Goal: Task Accomplishment & Management: Complete application form

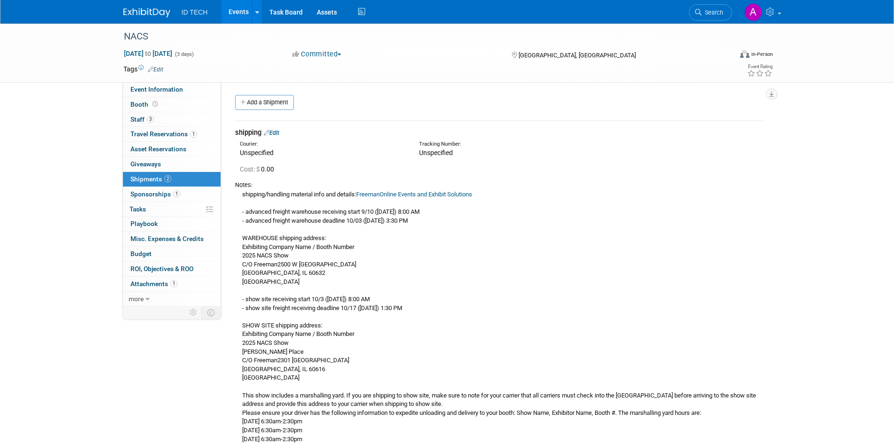
drag, startPoint x: 163, startPoint y: 363, endPoint x: 169, endPoint y: 363, distance: 5.7
click at [163, 363] on div "Event Information Event Info Booth Booth 3 Staff 3 Staff 1 Travel Reservations …" at bounding box center [447, 369] width 662 height 693
click at [258, 6] on link at bounding box center [257, 11] width 10 height 23
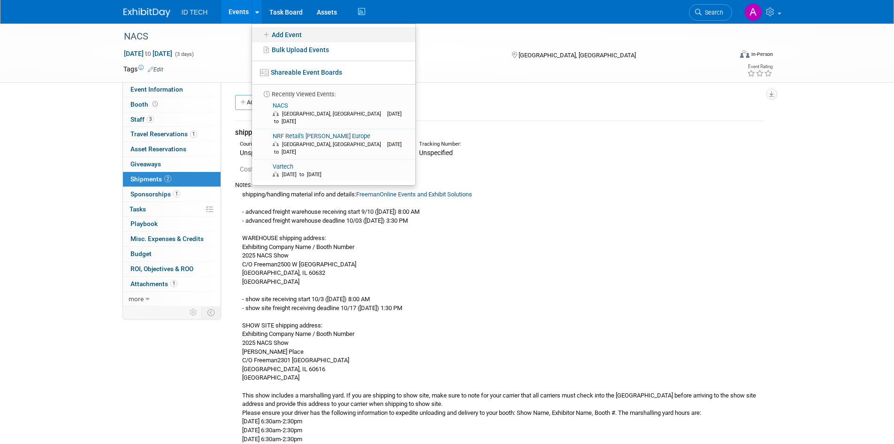
click at [297, 31] on link "Add Event" at bounding box center [333, 34] width 163 height 15
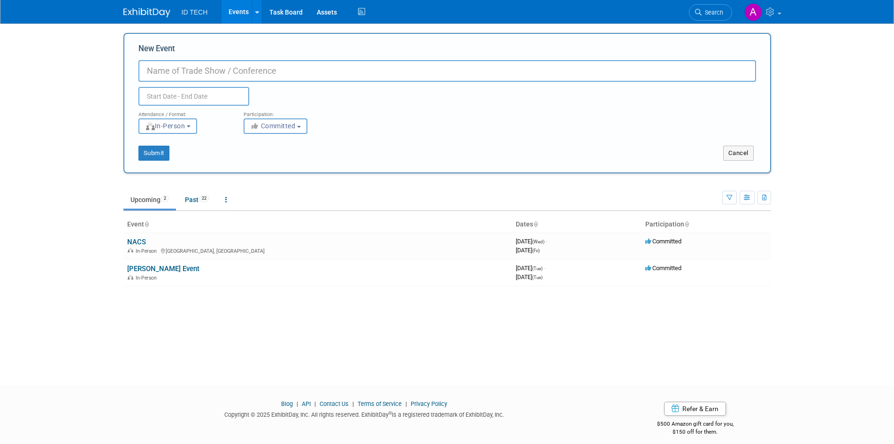
click at [161, 70] on input "New Event" at bounding box center [447, 71] width 618 height 22
type input "T2 Connect"
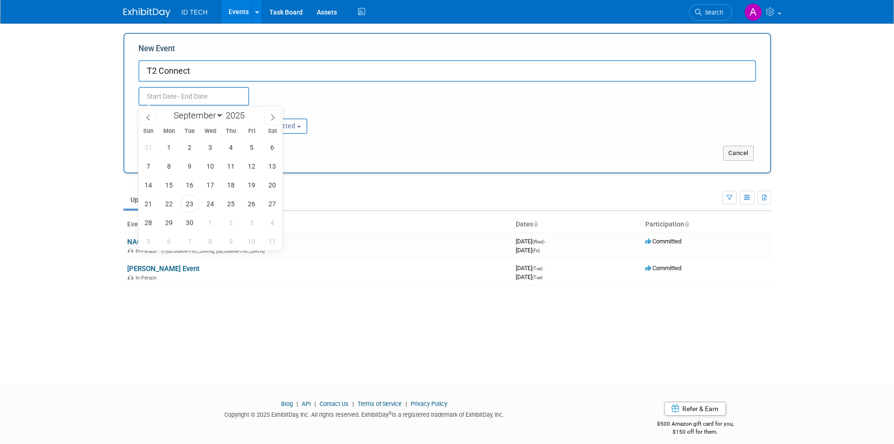
click at [188, 100] on input "text" at bounding box center [193, 96] width 111 height 19
click at [271, 118] on icon at bounding box center [272, 117] width 7 height 7
select select "10"
click at [164, 201] on span "17" at bounding box center [169, 203] width 18 height 18
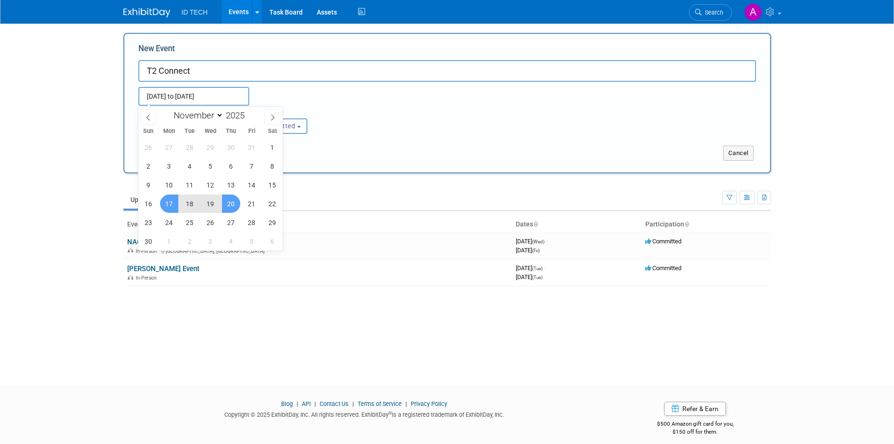
click at [233, 204] on span "20" at bounding box center [231, 203] width 18 height 18
type input "[DATE] to [DATE]"
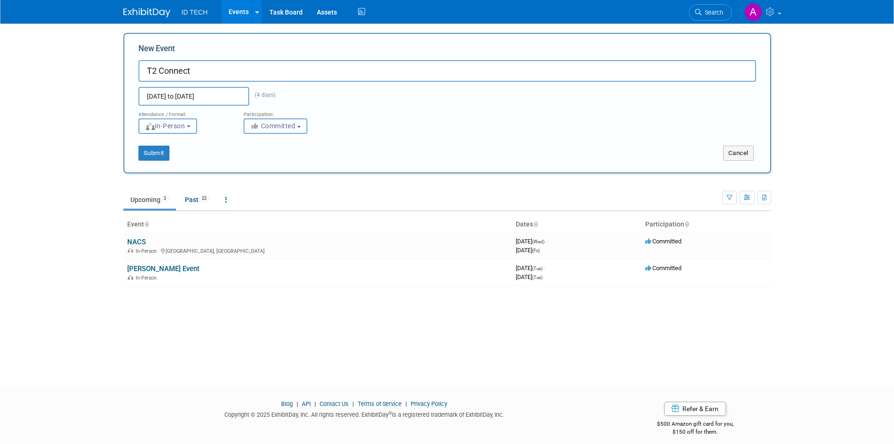
click at [185, 125] on span "In-Person" at bounding box center [165, 126] width 40 height 8
click at [288, 129] on span "Committed" at bounding box center [273, 126] width 46 height 8
click at [153, 151] on button "Submit" at bounding box center [153, 153] width 31 height 15
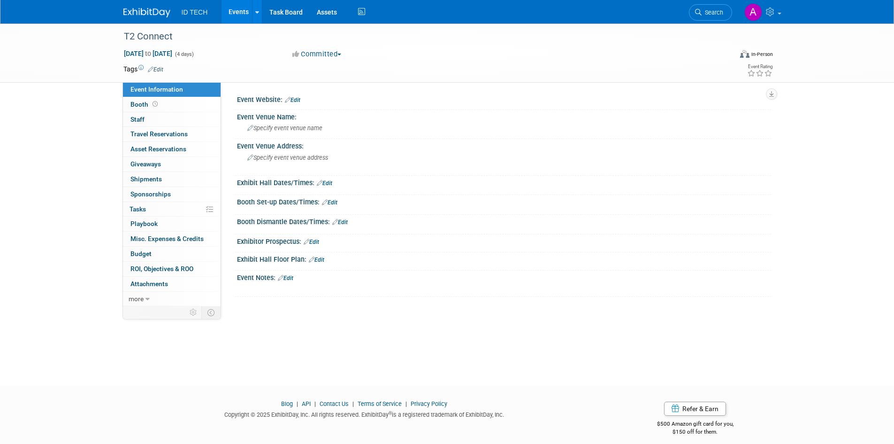
click at [300, 101] on link "Edit" at bounding box center [292, 100] width 15 height 7
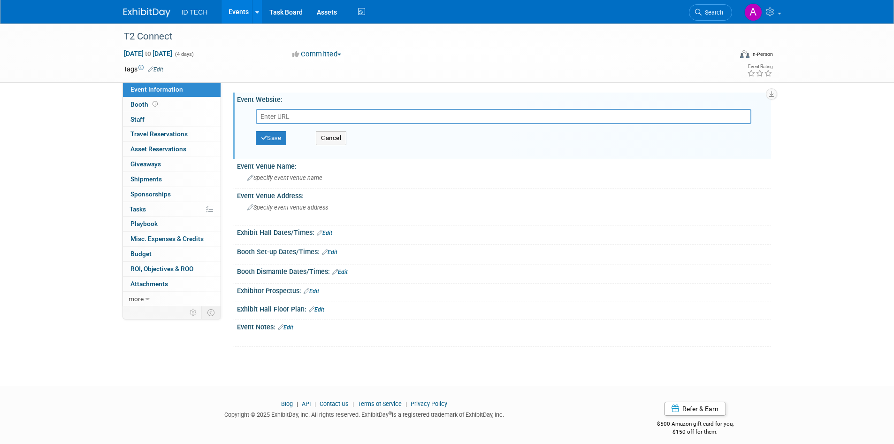
click at [342, 116] on input "text" at bounding box center [504, 116] width 496 height 15
paste input "https://www.t2systems.com/connect/"
type input "https://www.t2systems.com/connect/"
click at [262, 139] on icon "button" at bounding box center [264, 138] width 7 height 6
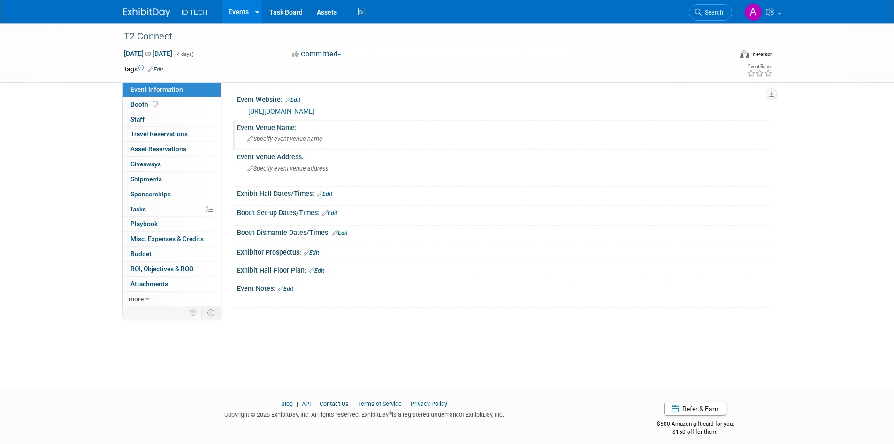
click at [299, 138] on span "Specify event venue name" at bounding box center [284, 138] width 75 height 7
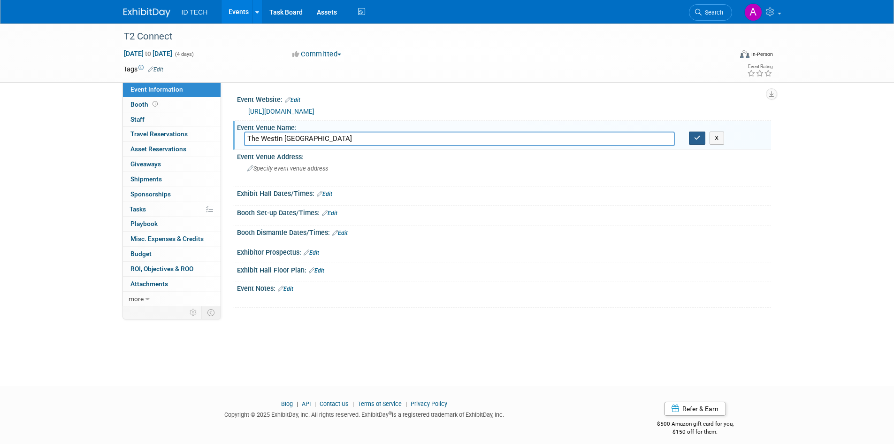
type input "The Westin Indianapolis"
click at [696, 141] on icon "button" at bounding box center [697, 138] width 7 height 6
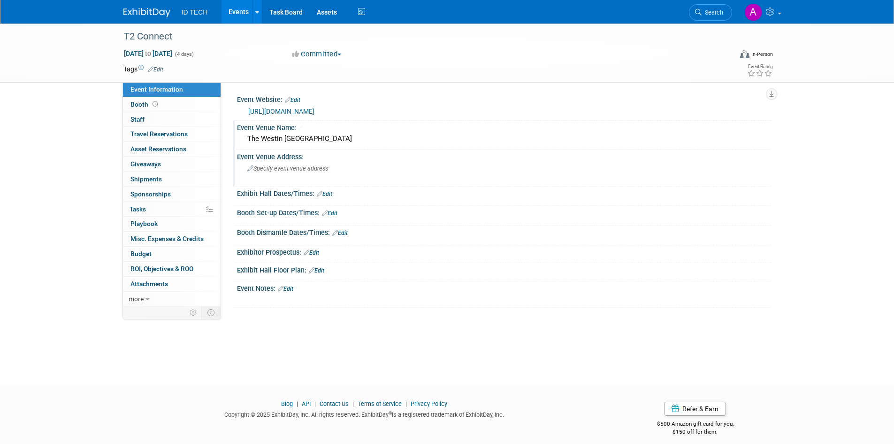
click at [279, 166] on span "Specify event venue address" at bounding box center [287, 168] width 81 height 7
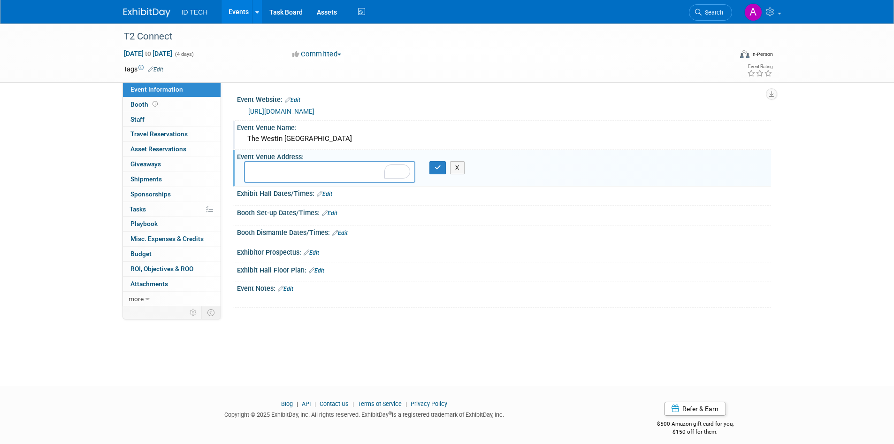
click at [299, 169] on textarea "To enrich screen reader interactions, please activate Accessibility in Grammarl…" at bounding box center [329, 172] width 171 height 22
paste textarea "241 W Washington St, Indianapolis, IN 46204"
type textarea "241 W Washington St, Indianapolis, IN 46204"
click at [433, 169] on button "button" at bounding box center [438, 167] width 17 height 13
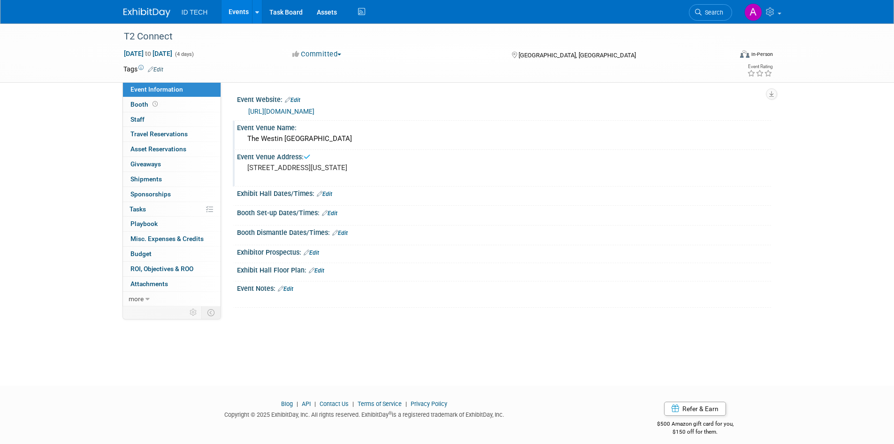
click at [331, 193] on link "Edit" at bounding box center [324, 194] width 15 height 7
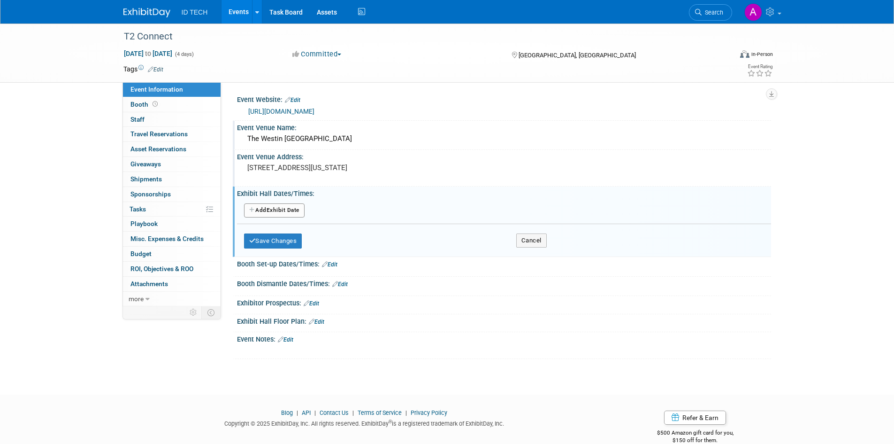
click at [285, 213] on button "Add Another Exhibit Date" at bounding box center [274, 210] width 61 height 14
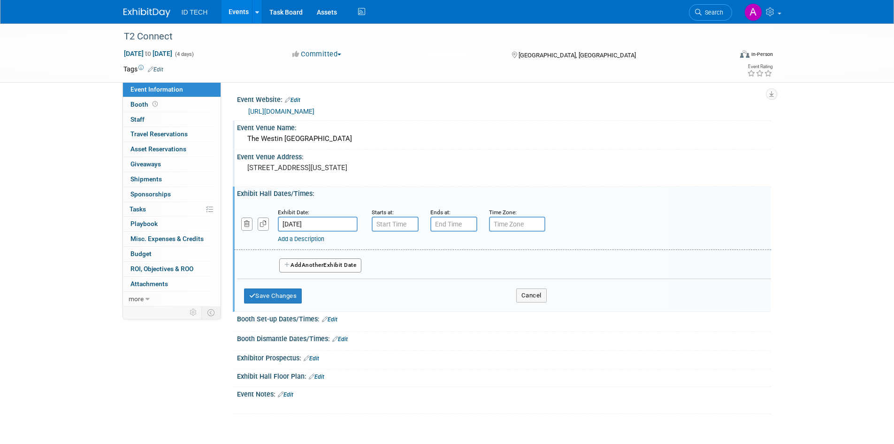
click at [323, 221] on input "[DATE]" at bounding box center [318, 223] width 80 height 15
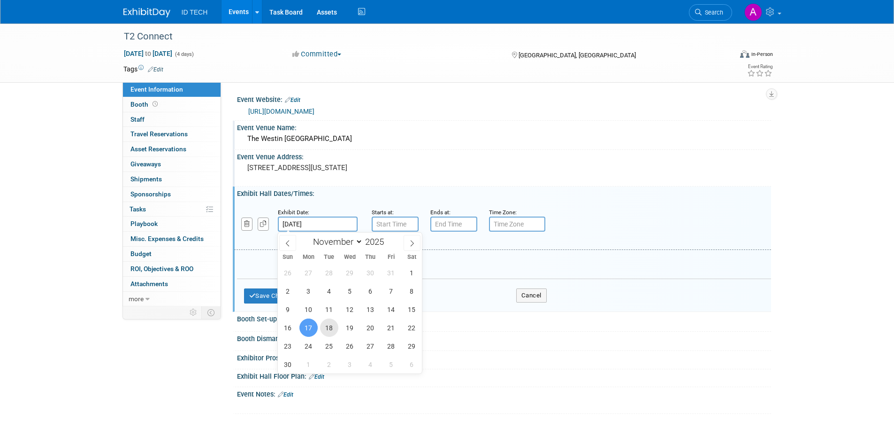
click at [328, 331] on span "18" at bounding box center [329, 327] width 18 height 18
type input "Nov 18, 2025"
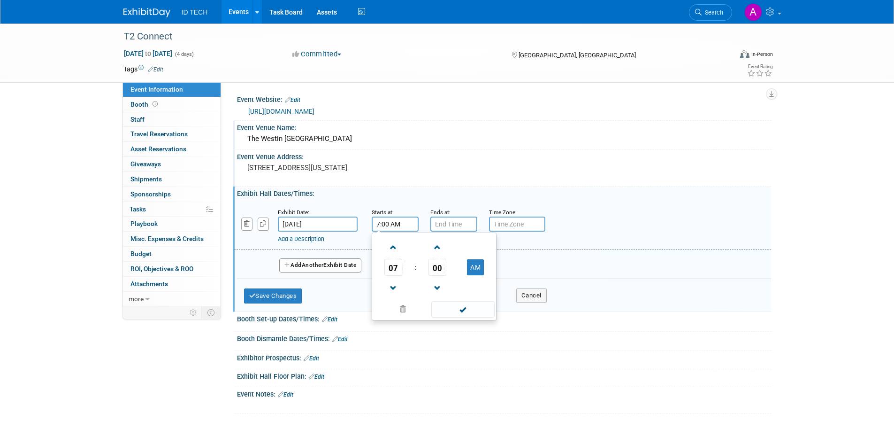
click at [408, 222] on input "7:00 AM" at bounding box center [395, 223] width 47 height 15
click at [395, 251] on span at bounding box center [393, 247] width 16 height 16
click at [393, 241] on span at bounding box center [393, 247] width 16 height 16
type input "9:00 AM"
click at [460, 223] on input "7:00 PM" at bounding box center [454, 223] width 47 height 15
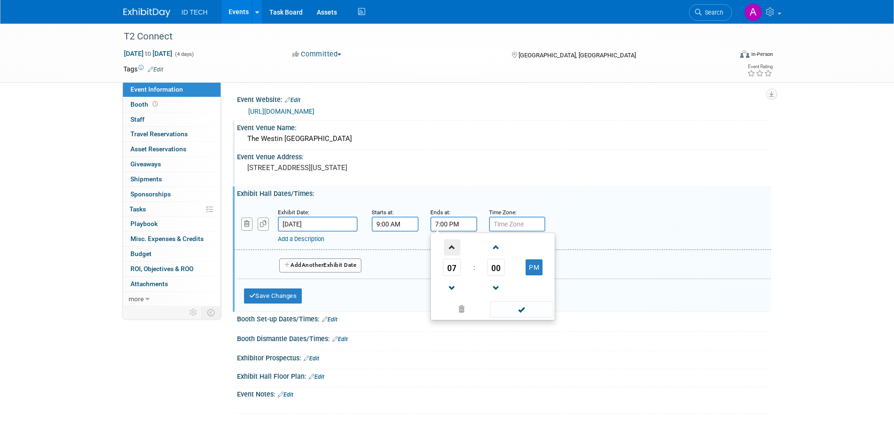
click at [453, 250] on span at bounding box center [452, 247] width 16 height 16
click at [450, 282] on span at bounding box center [452, 288] width 16 height 16
type input "5:00 PM"
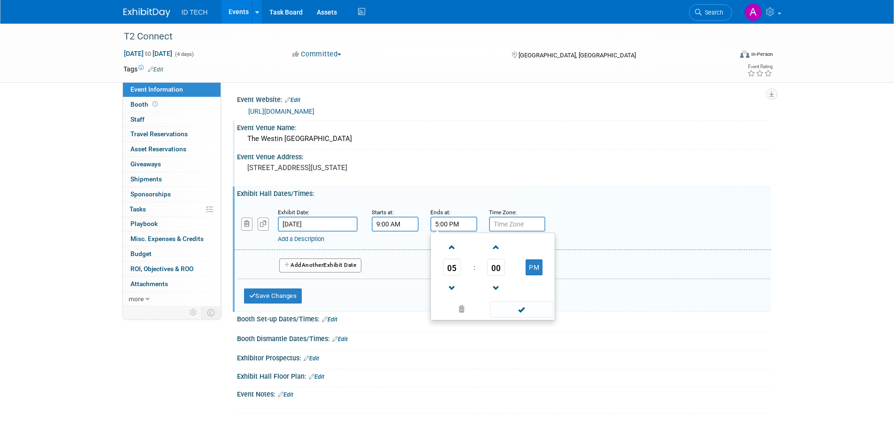
drag, startPoint x: 529, startPoint y: 313, endPoint x: 522, endPoint y: 313, distance: 7.5
click at [529, 313] on span at bounding box center [521, 309] width 63 height 16
click at [515, 224] on input "text" at bounding box center [517, 223] width 56 height 15
click at [306, 238] on link "Add a Description" at bounding box center [301, 238] width 46 height 7
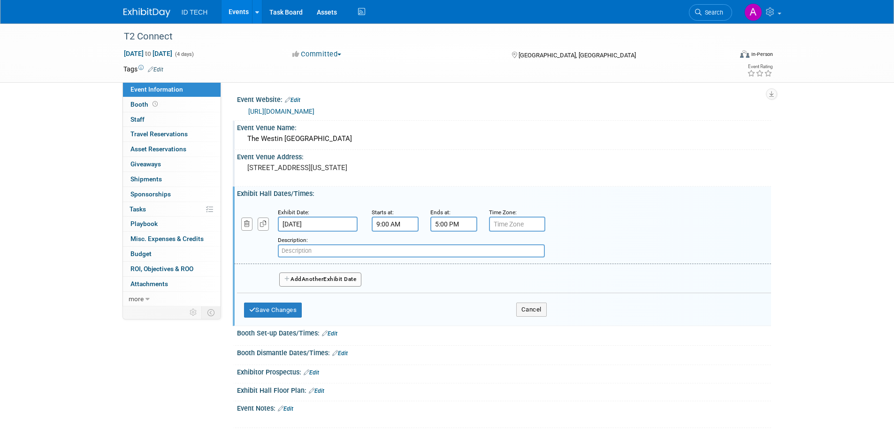
click at [313, 251] on input "text" at bounding box center [411, 250] width 267 height 13
click at [648, 248] on div "Description:" at bounding box center [478, 246] width 401 height 23
click at [330, 279] on button "Add Another Exhibit Date" at bounding box center [320, 279] width 83 height 14
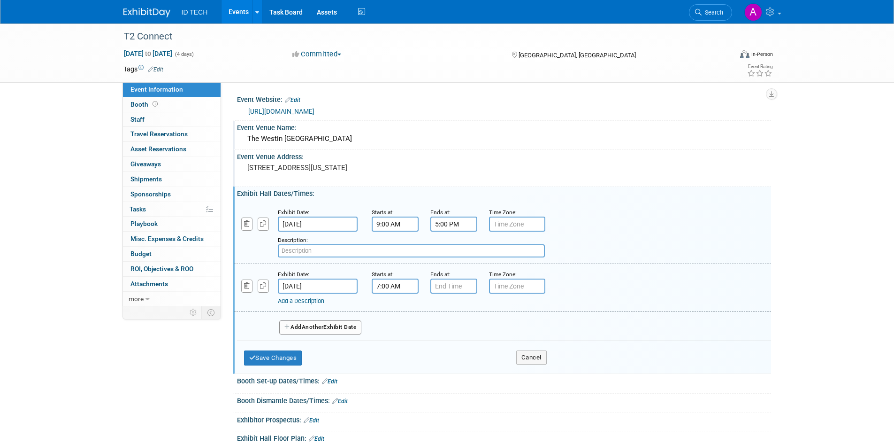
click at [397, 285] on input "7:00 AM" at bounding box center [395, 285] width 47 height 15
click at [395, 349] on span at bounding box center [393, 350] width 16 height 16
click at [389, 306] on span at bounding box center [393, 309] width 16 height 16
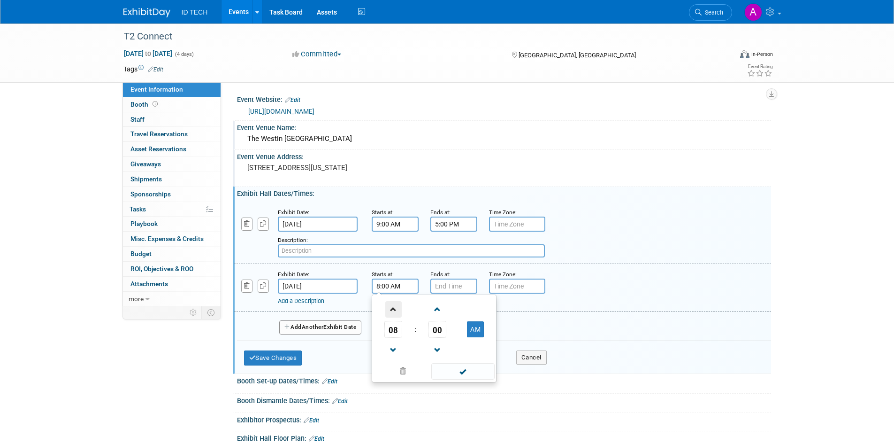
type input "9:00 AM"
click at [468, 374] on span at bounding box center [462, 371] width 63 height 16
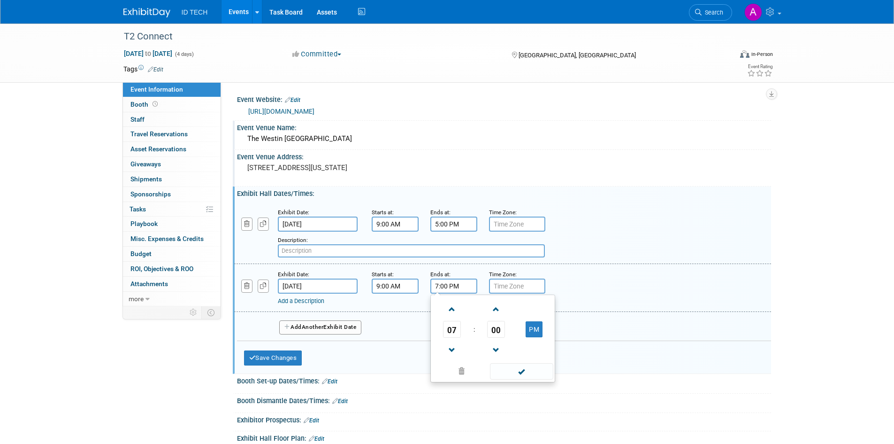
click at [454, 290] on input "7:00 PM" at bounding box center [454, 285] width 47 height 15
click at [450, 311] on span at bounding box center [452, 309] width 16 height 16
click at [448, 353] on span at bounding box center [452, 350] width 16 height 16
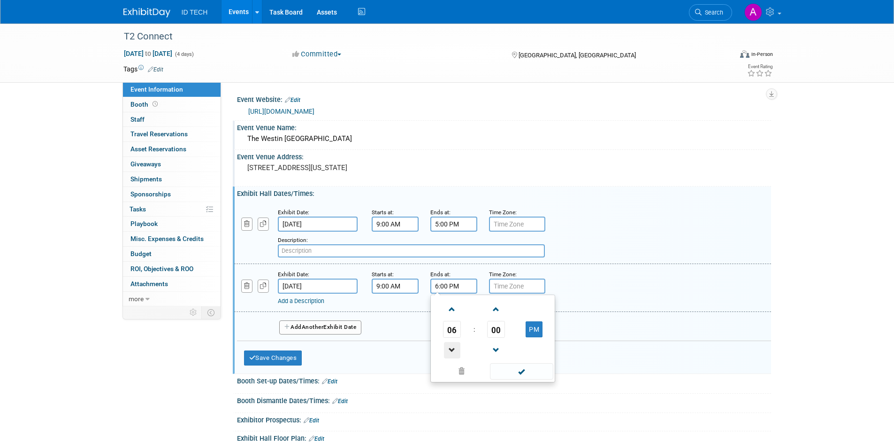
type input "5:00 PM"
click at [541, 371] on span at bounding box center [521, 371] width 63 height 16
click at [321, 329] on span "Another" at bounding box center [313, 326] width 22 height 7
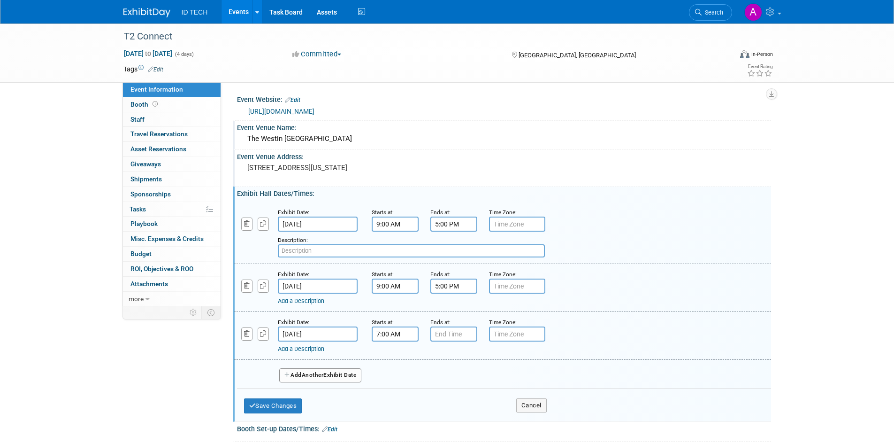
click at [400, 338] on input "7:00 AM" at bounding box center [395, 333] width 47 height 15
click at [396, 392] on span at bounding box center [393, 398] width 16 height 16
click at [396, 357] on span at bounding box center [393, 357] width 16 height 16
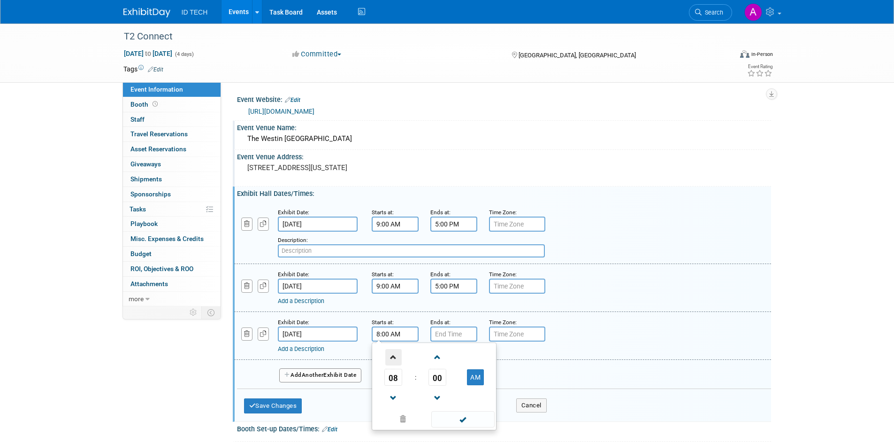
type input "9:00 AM"
click at [464, 420] on span at bounding box center [462, 419] width 63 height 16
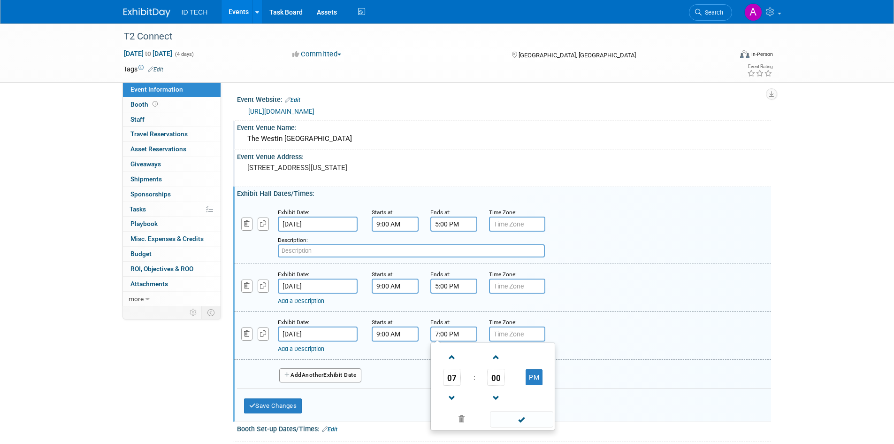
click at [465, 334] on input "7:00 PM" at bounding box center [454, 333] width 47 height 15
click at [454, 400] on span at bounding box center [452, 398] width 16 height 16
click at [454, 362] on span at bounding box center [452, 357] width 16 height 16
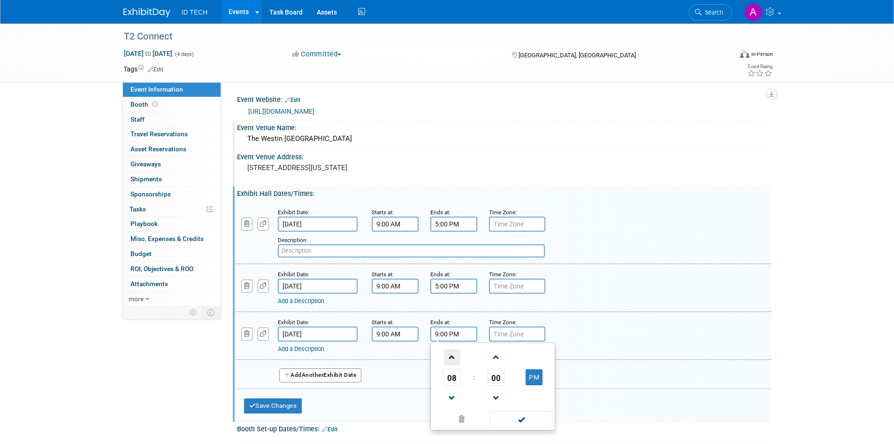
click at [454, 362] on span at bounding box center [452, 357] width 16 height 16
click at [452, 358] on span at bounding box center [452, 357] width 16 height 16
click at [530, 379] on button "AM" at bounding box center [534, 377] width 17 height 16
type input "12:00 PM"
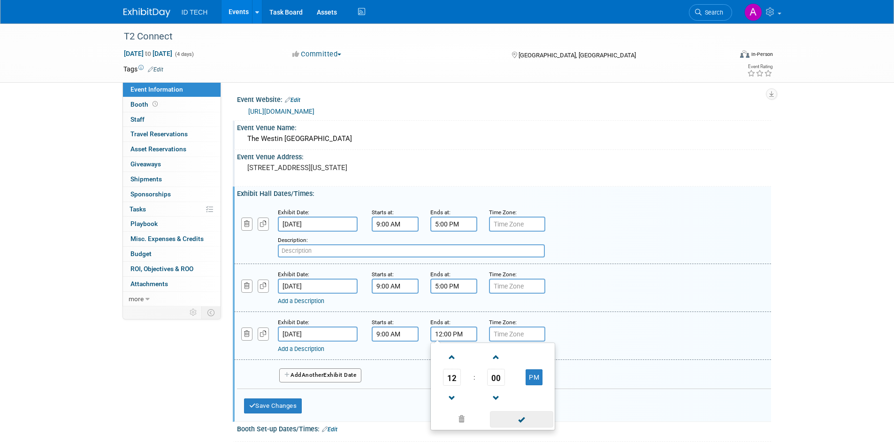
click at [523, 421] on span at bounding box center [521, 419] width 63 height 16
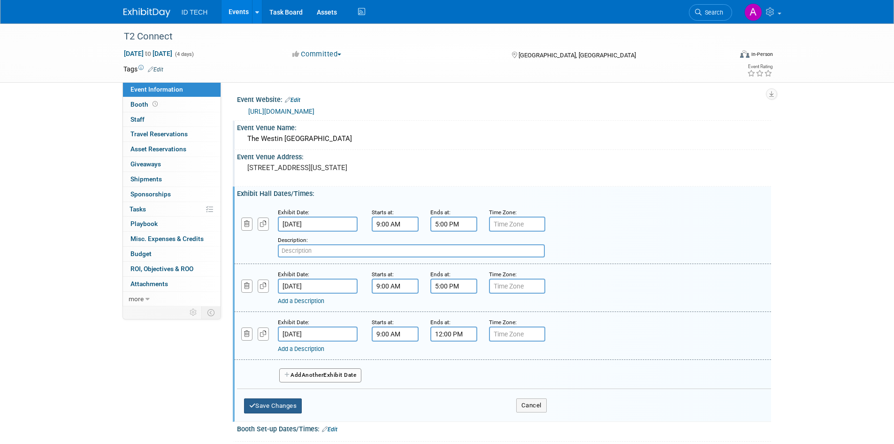
click at [278, 408] on button "Save Changes" at bounding box center [273, 405] width 58 height 15
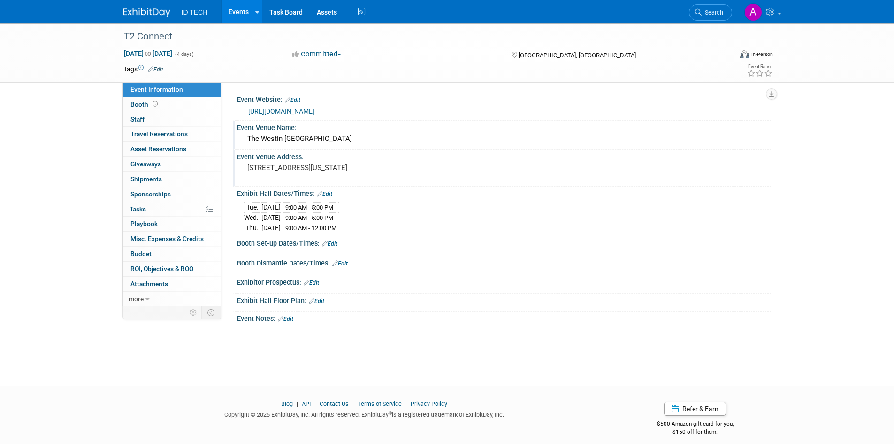
drag, startPoint x: 167, startPoint y: 194, endPoint x: 175, endPoint y: 193, distance: 8.1
click at [167, 194] on span "Sponsorships 0" at bounding box center [151, 194] width 40 height 8
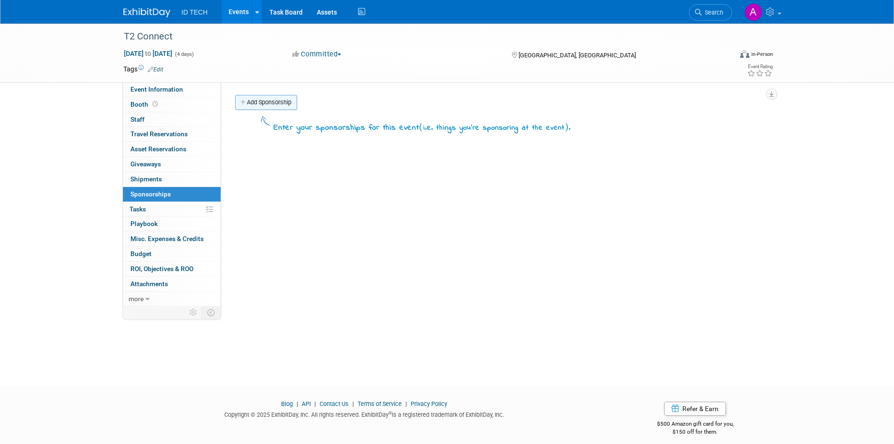
click at [275, 104] on link "Add Sponsorship" at bounding box center [266, 102] width 62 height 15
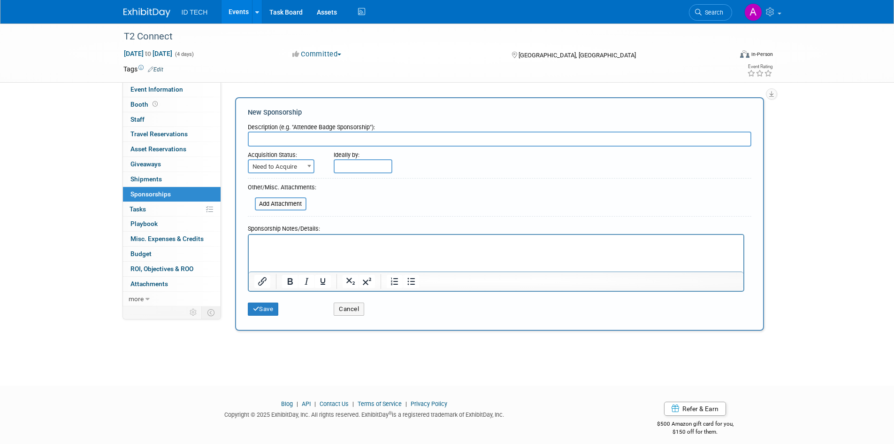
click at [319, 137] on input "text" at bounding box center [500, 138] width 504 height 15
type input "Gold"
click at [308, 166] on b at bounding box center [310, 166] width 4 height 2
select select "2"
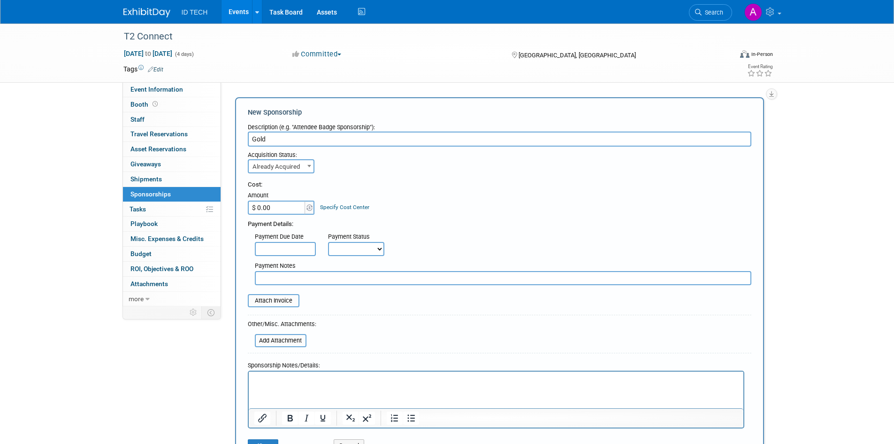
click at [284, 208] on input "$ 0.00" at bounding box center [277, 207] width 59 height 14
click at [286, 205] on input "$ 0.00" at bounding box center [277, 207] width 59 height 14
drag, startPoint x: 274, startPoint y: 208, endPoint x: 248, endPoint y: 208, distance: 25.8
click at [248, 208] on input "$ 0.00" at bounding box center [277, 207] width 59 height 14
type input "$ 10,500.00"
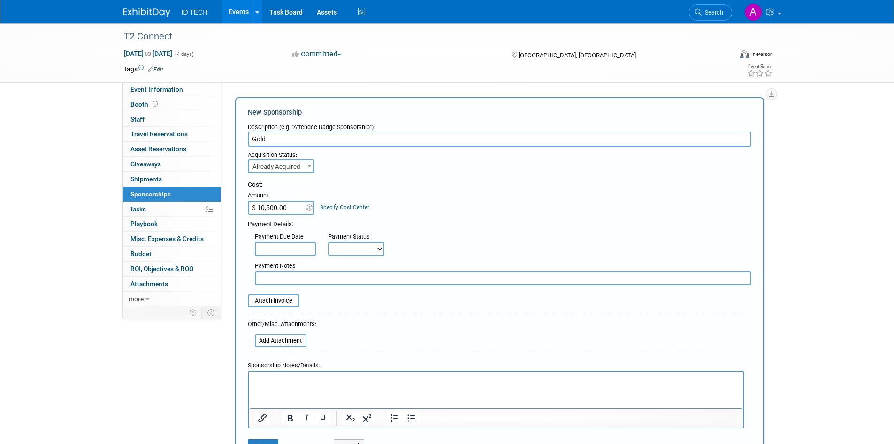
click at [417, 211] on div "Cost: Amount $ 10,500.00 Specify Cost Center Cost Center -- Not Specified --" at bounding box center [500, 197] width 504 height 34
click at [377, 253] on select "Not Paid Yet Partially Paid Paid in Full" at bounding box center [356, 249] width 56 height 14
select select "1"
click at [328, 242] on select "Not Paid Yet Partially Paid Paid in Full" at bounding box center [356, 249] width 56 height 14
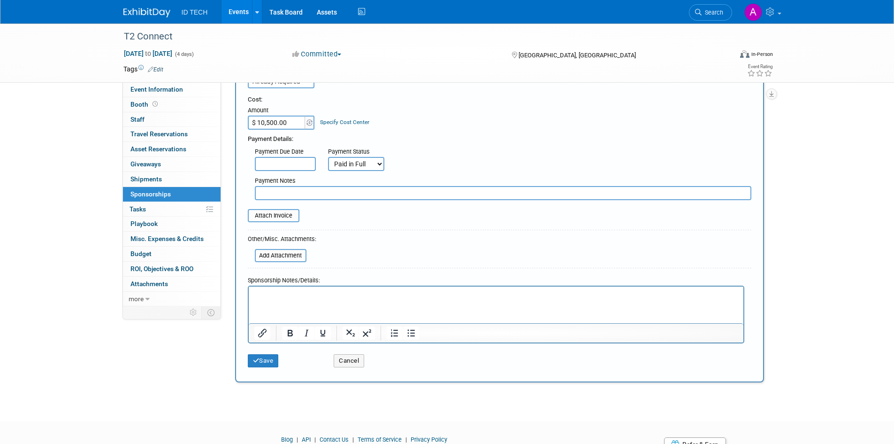
scroll to position [94, 0]
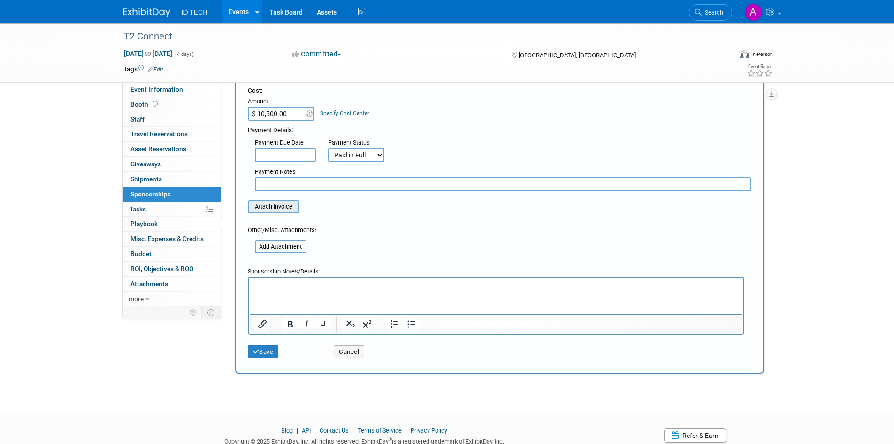
click at [276, 208] on input "file" at bounding box center [243, 206] width 112 height 11
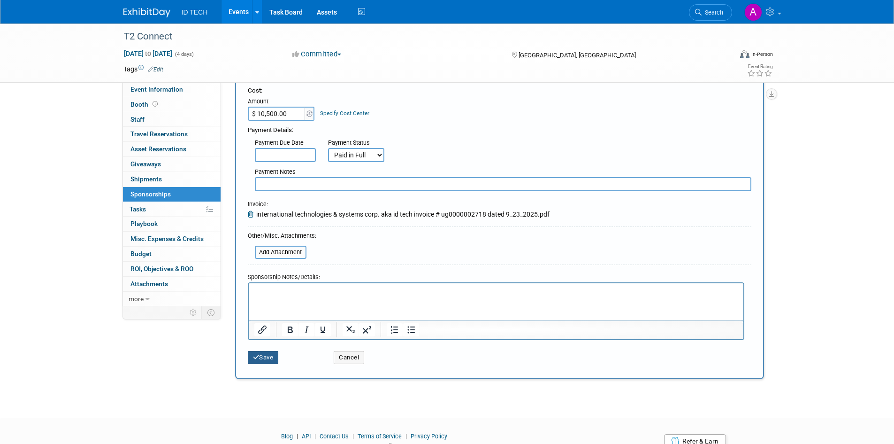
click at [256, 359] on icon "submit" at bounding box center [256, 357] width 7 height 6
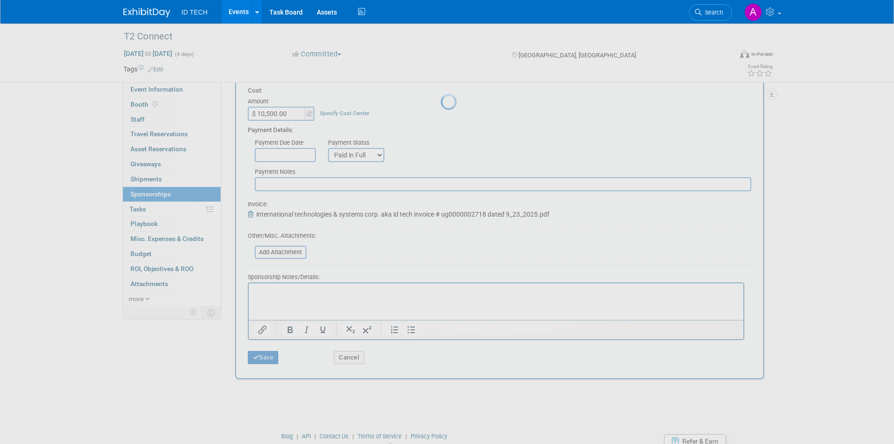
scroll to position [8, 0]
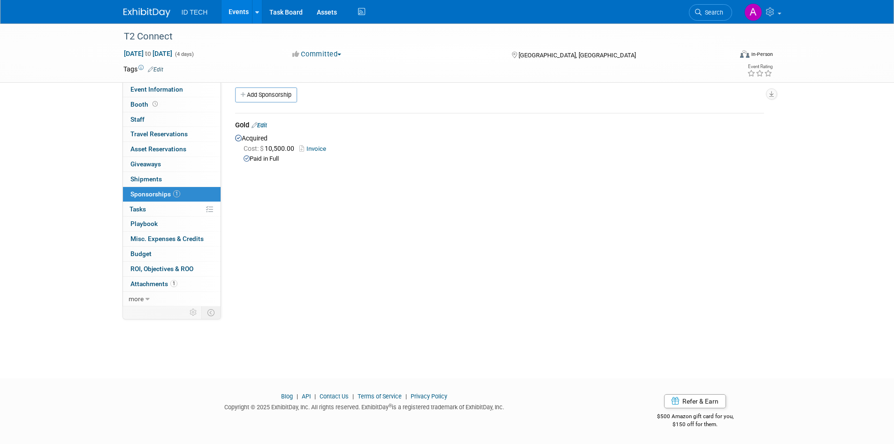
click at [136, 14] on img at bounding box center [146, 12] width 47 height 9
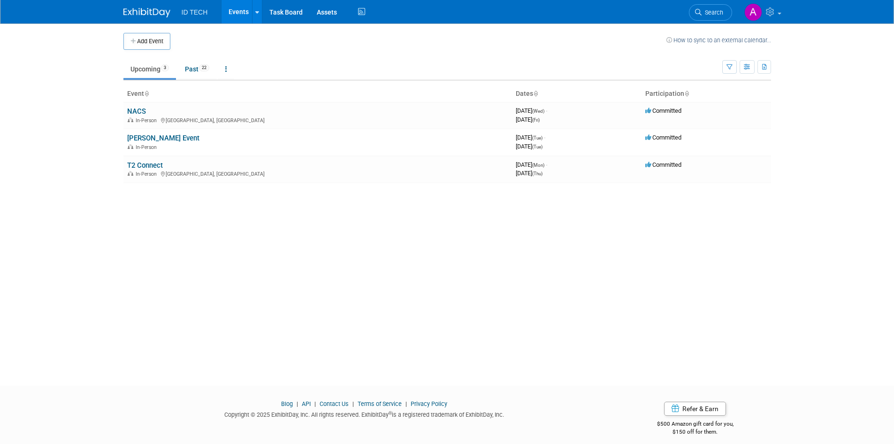
click at [356, 268] on div "Add Event How to sync to an external calendar... New Event Duplicate Event Warn…" at bounding box center [447, 195] width 662 height 345
